Goal: Task Accomplishment & Management: Complete application form

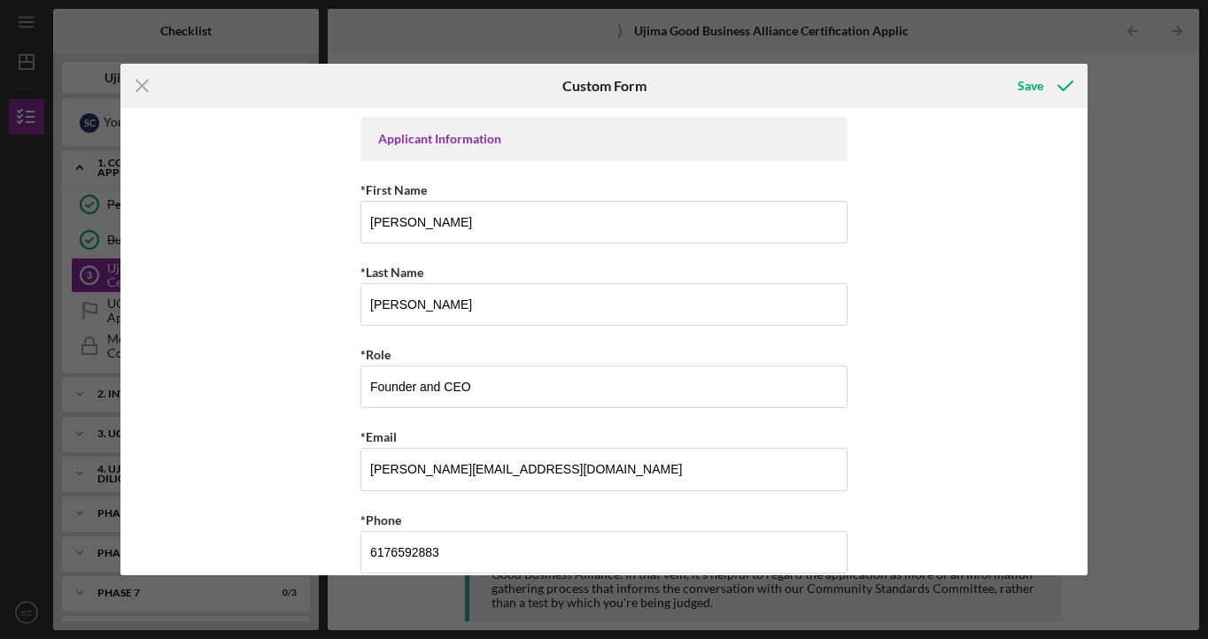
scroll to position [1840, 0]
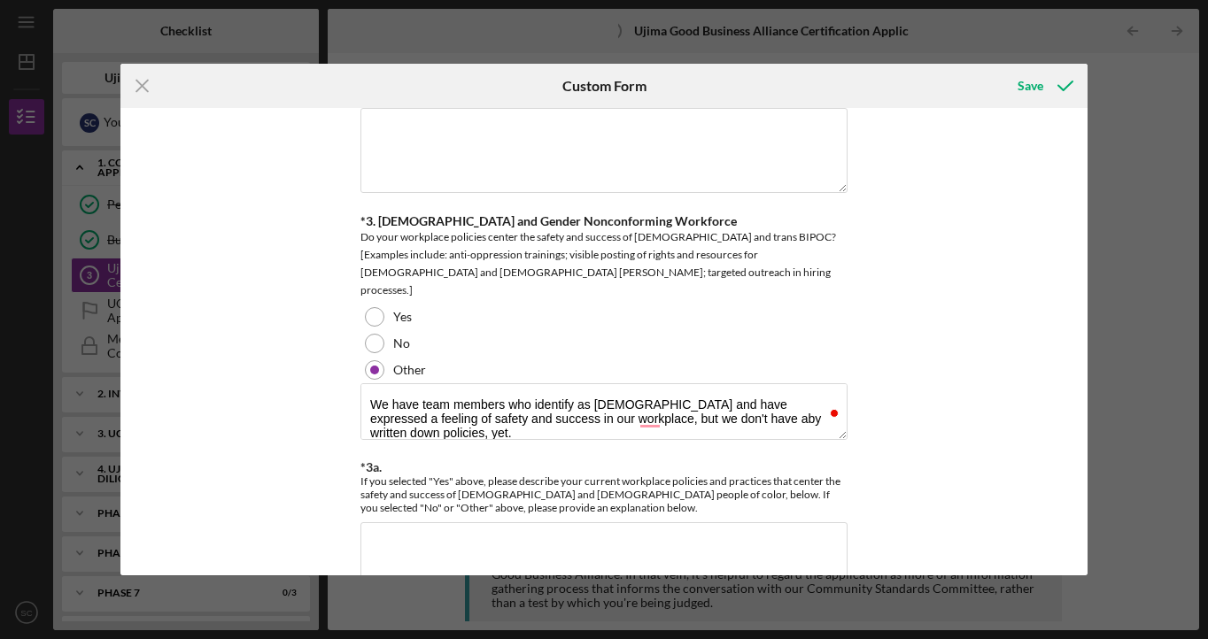
click at [1087, 167] on div "Icon/Menu Close Custom Form Save Applicant Information *First Name [PERSON_NAME…" at bounding box center [604, 319] width 1208 height 639
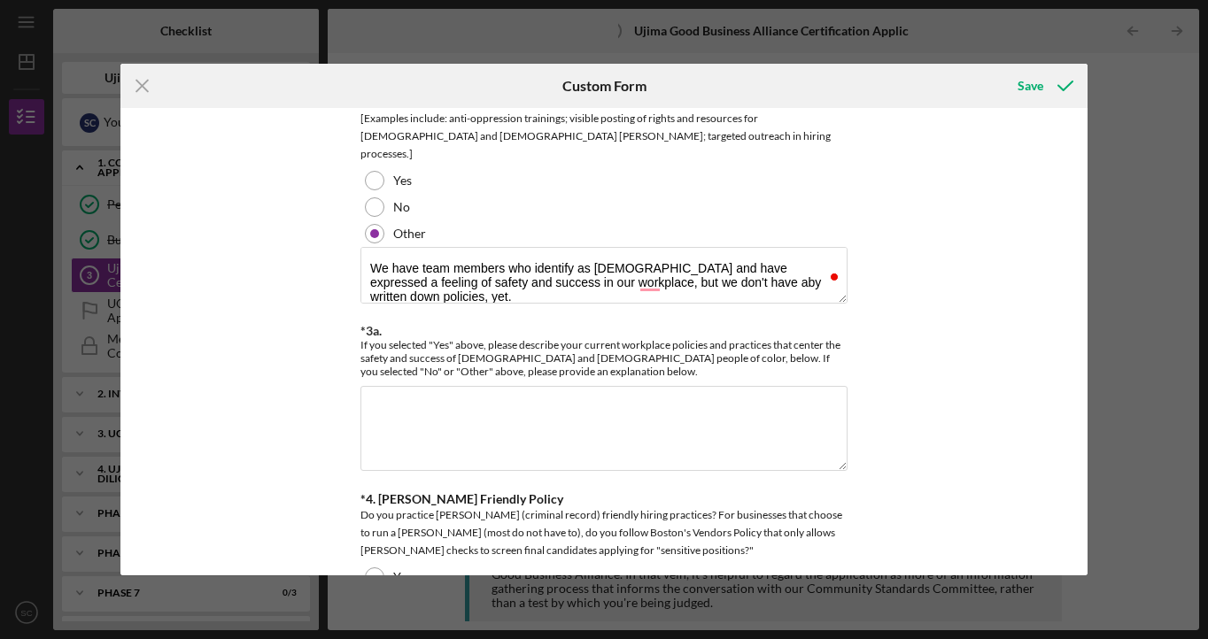
scroll to position [1961, 0]
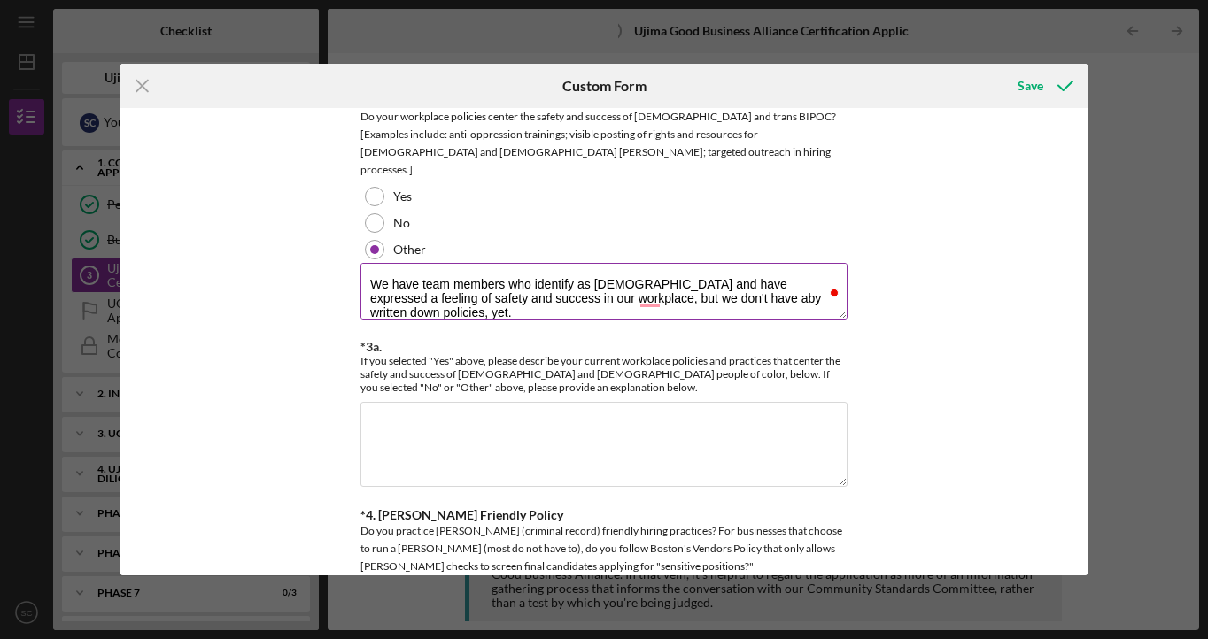
click at [574, 281] on textarea "We have team members who identify as [DEMOGRAPHIC_DATA] and have expressed a fe…" at bounding box center [603, 291] width 487 height 57
click at [655, 296] on textarea "We have team members who identify as [DEMOGRAPHIC_DATA] and have expressed a fe…" at bounding box center [603, 291] width 487 height 57
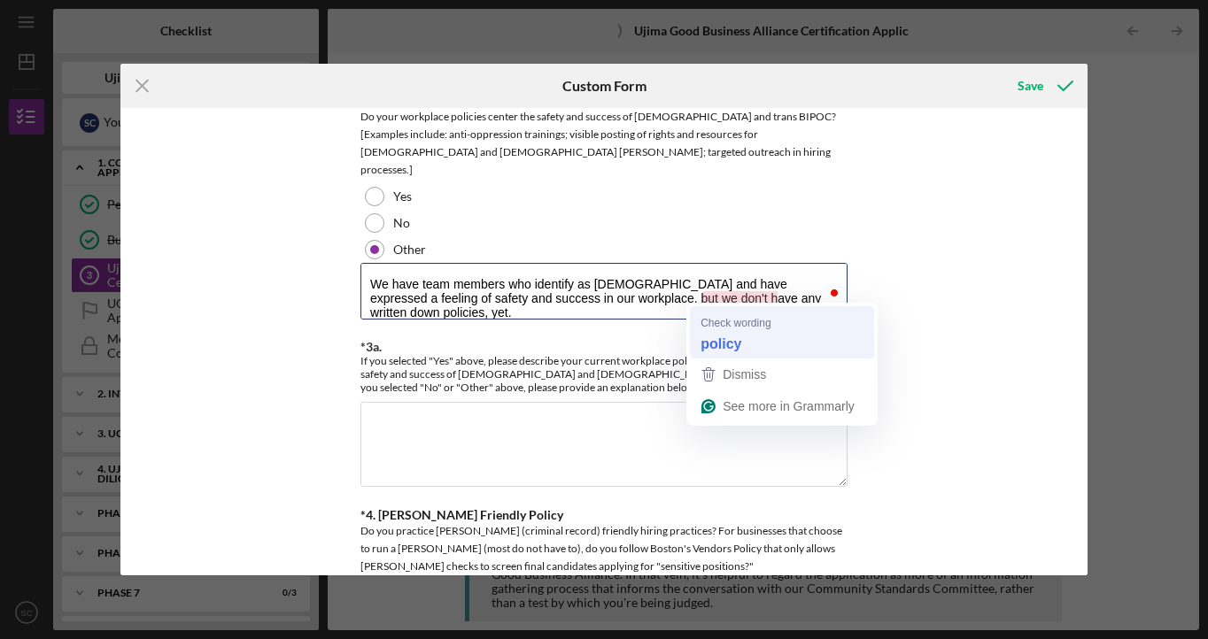
type textarea "We have team members who identify as [DEMOGRAPHIC_DATA] and have expressed a fe…"
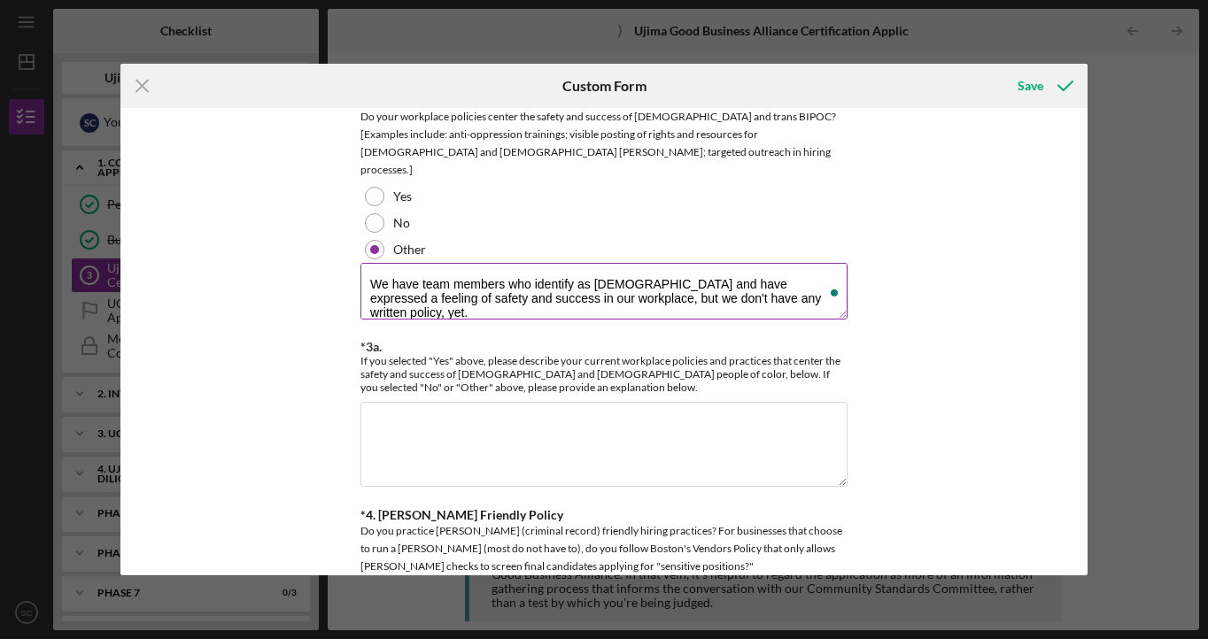
click at [651, 276] on textarea "We have team members who identify as [DEMOGRAPHIC_DATA] and have expressed a fe…" at bounding box center [603, 291] width 487 height 57
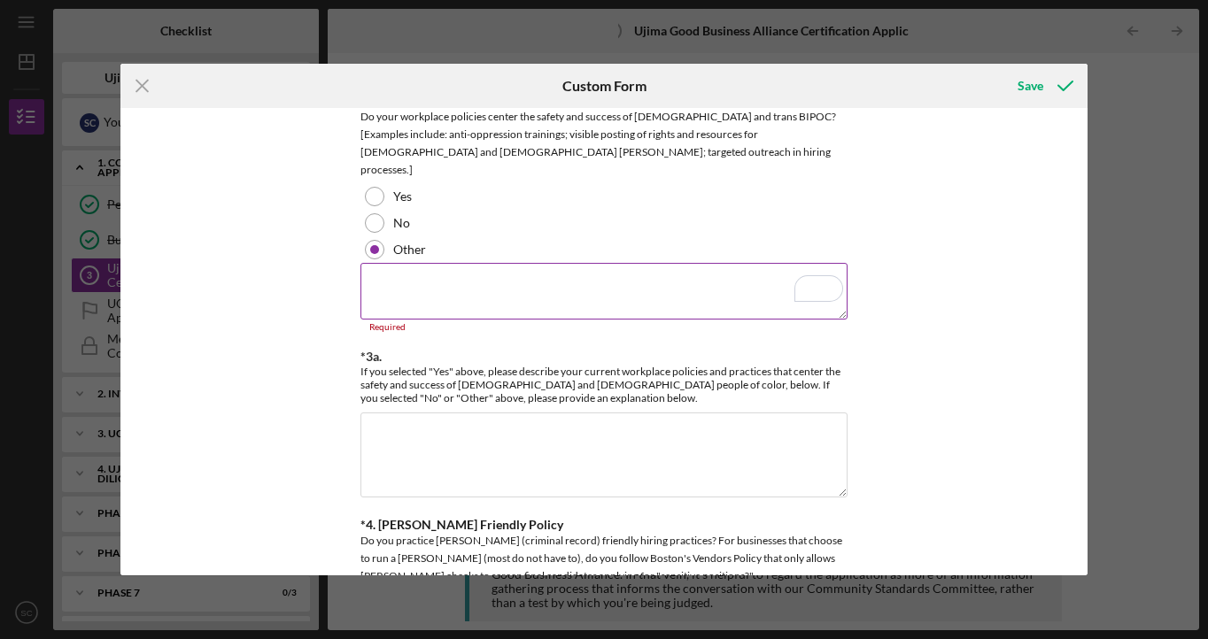
paste textarea "We have team members who identify as [DEMOGRAPHIC_DATA] and have expressed a fe…"
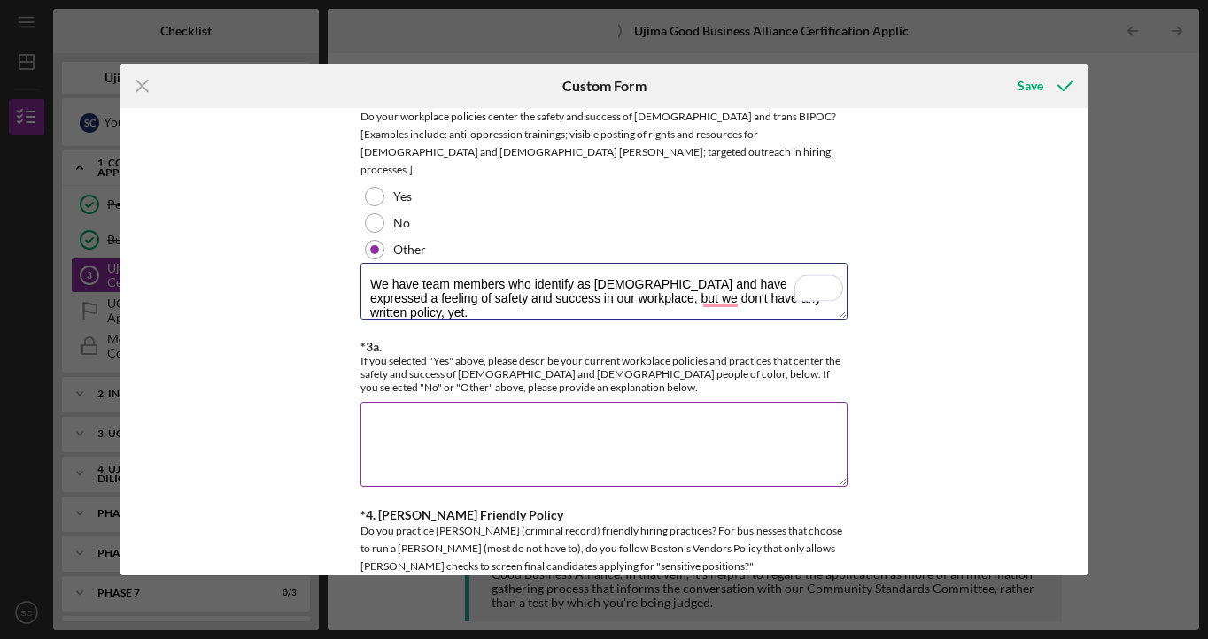
type textarea "We have team members who identify as [DEMOGRAPHIC_DATA] and have expressed a fe…"
click at [473, 425] on textarea "*3a." at bounding box center [603, 444] width 487 height 85
paste textarea "We have team members who identify as [DEMOGRAPHIC_DATA] and have expressed a fe…"
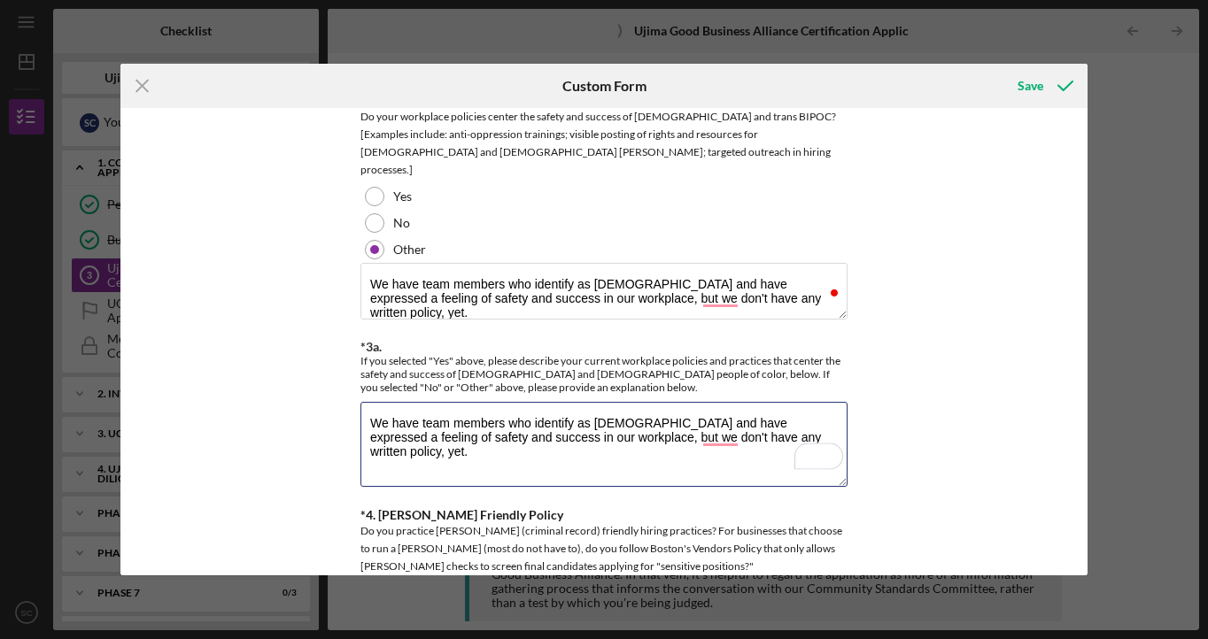
type textarea "We have team members who identify as [DEMOGRAPHIC_DATA] and have expressed a fe…"
click at [952, 368] on div "Applicant Information *First Name [PERSON_NAME] *Last Name [PERSON_NAME] *Role …" at bounding box center [603, 342] width 966 height 468
click at [1080, 172] on div "Applicant Information *First Name [PERSON_NAME] *Last Name [PERSON_NAME] *Role …" at bounding box center [603, 342] width 966 height 468
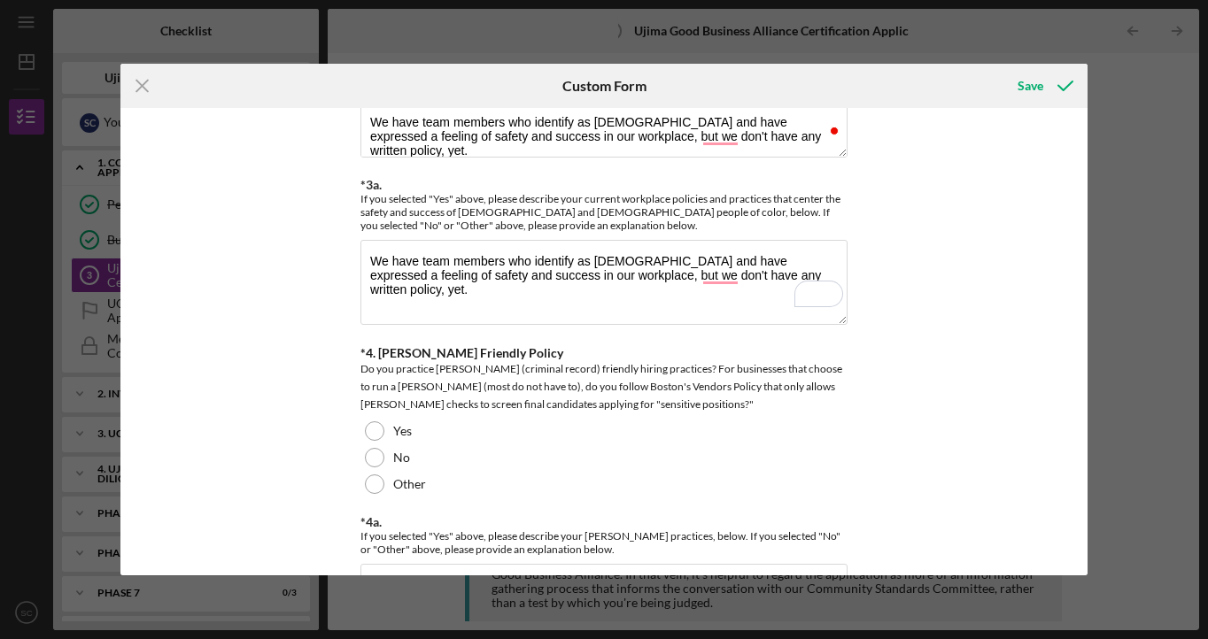
scroll to position [0, 0]
